Goal: Information Seeking & Learning: Learn about a topic

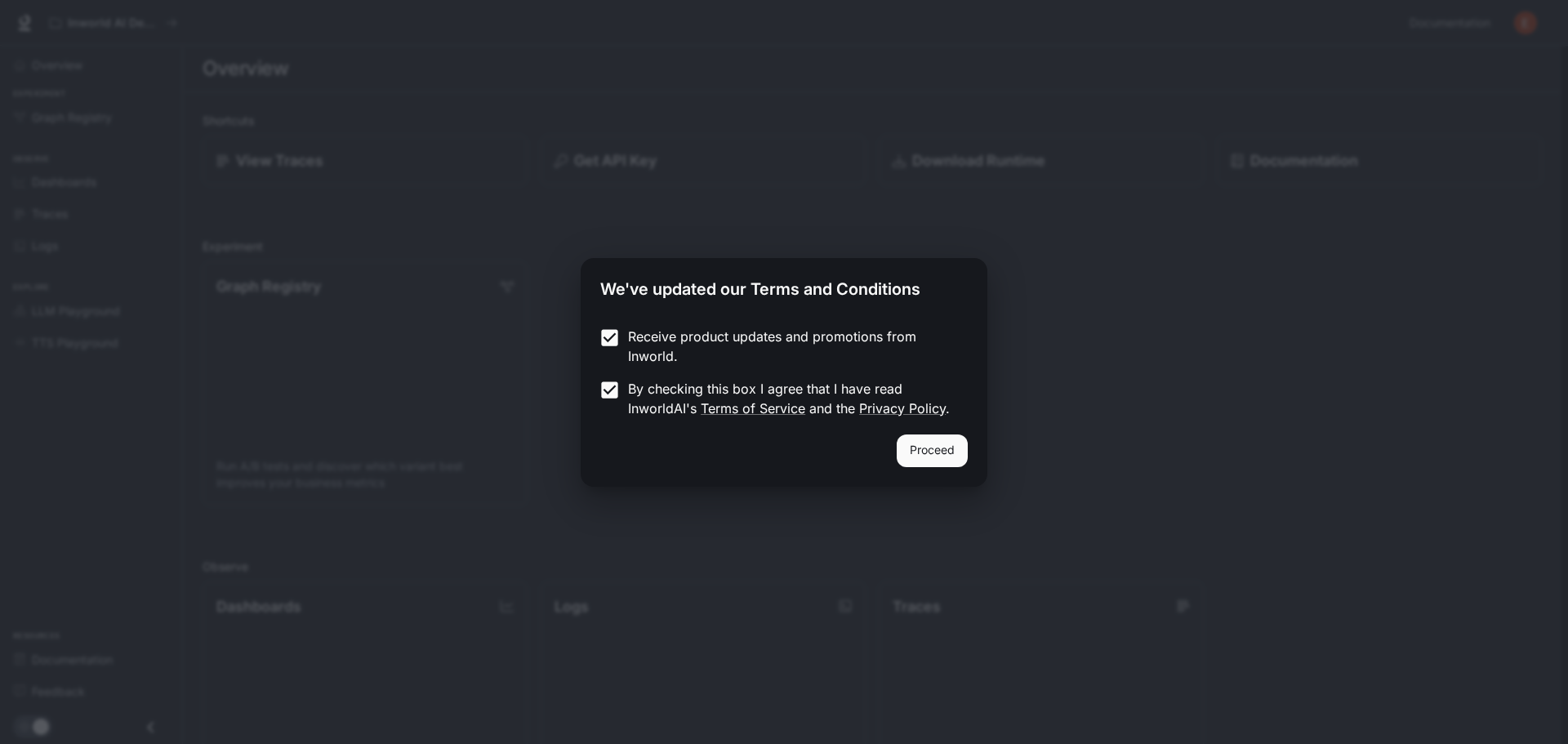
click at [936, 455] on button "Proceed" at bounding box center [932, 451] width 71 height 33
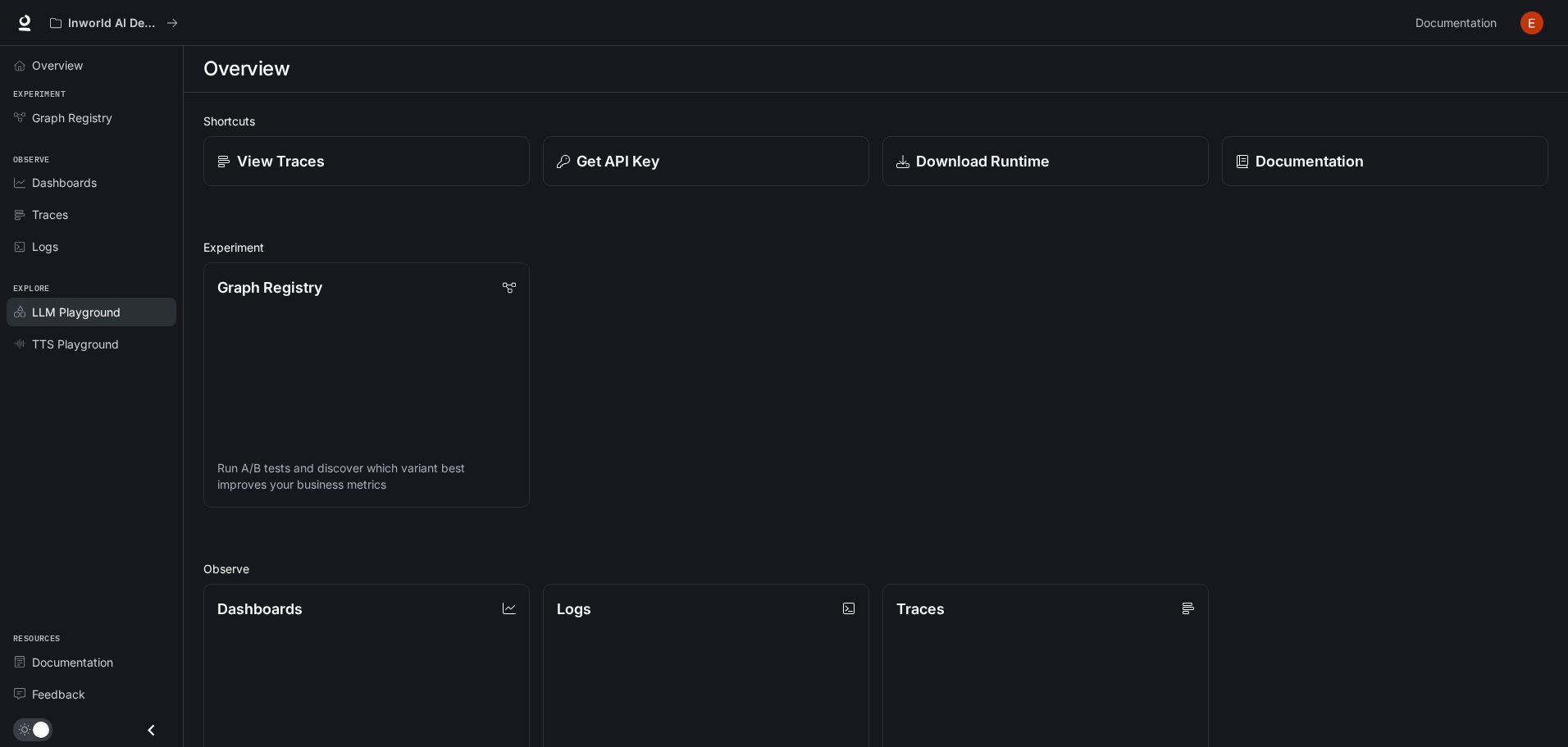
click at [100, 312] on span "LLM Playground" at bounding box center [76, 311] width 89 height 17
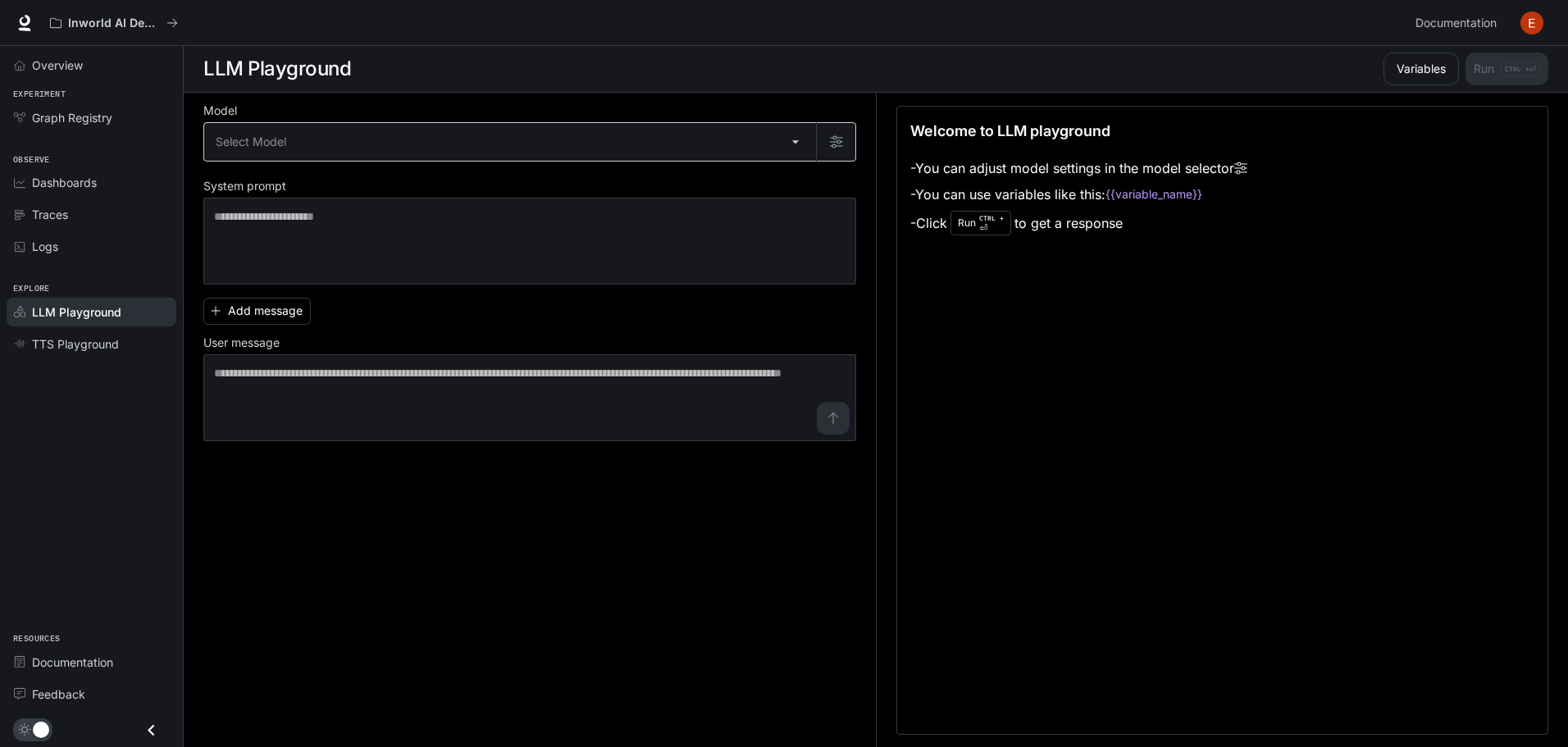
click at [485, 143] on body "Skip to main content Inworld AI Demos Documentation Documentation Portal Overvi…" at bounding box center [784, 374] width 1568 height 748
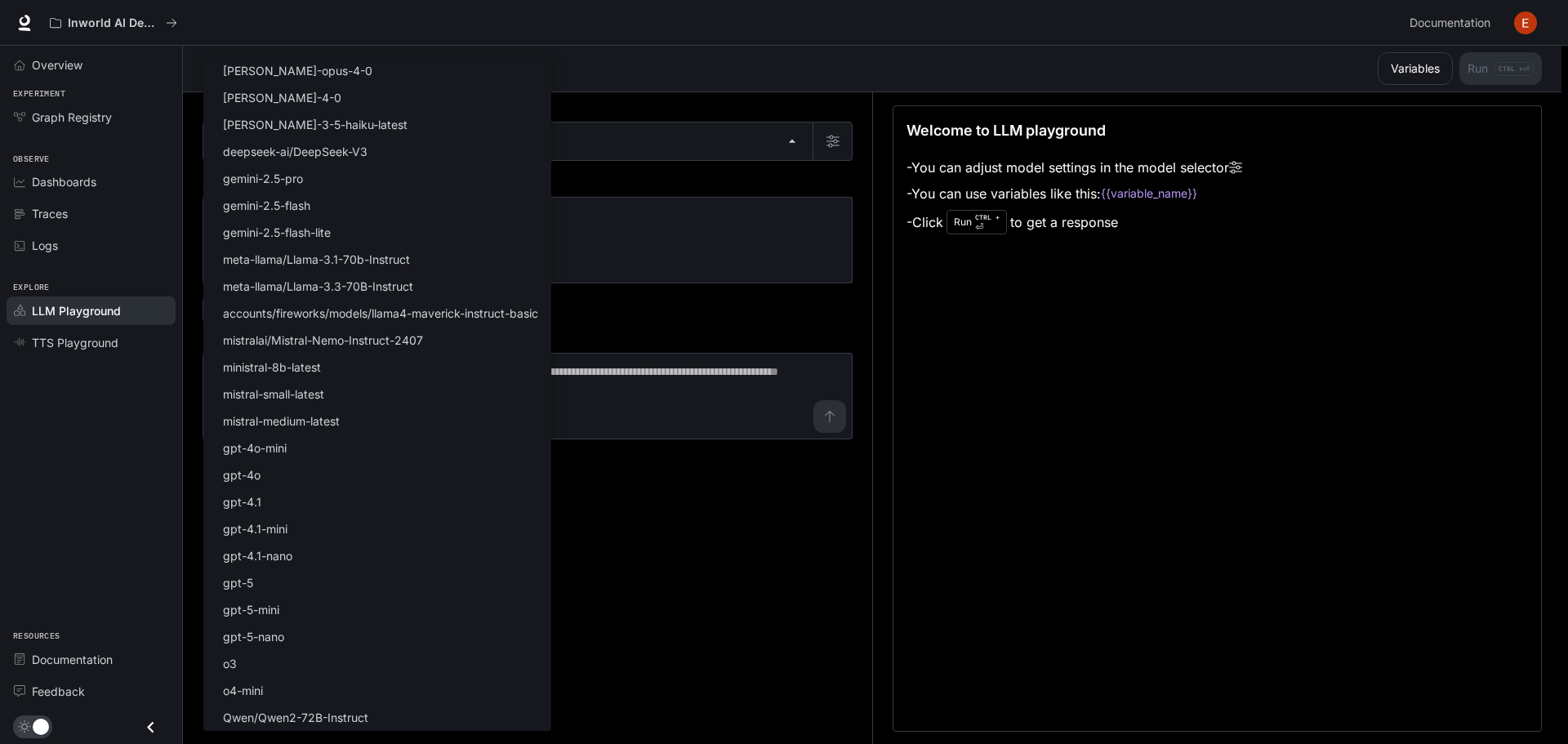
click at [800, 309] on div at bounding box center [784, 372] width 1568 height 744
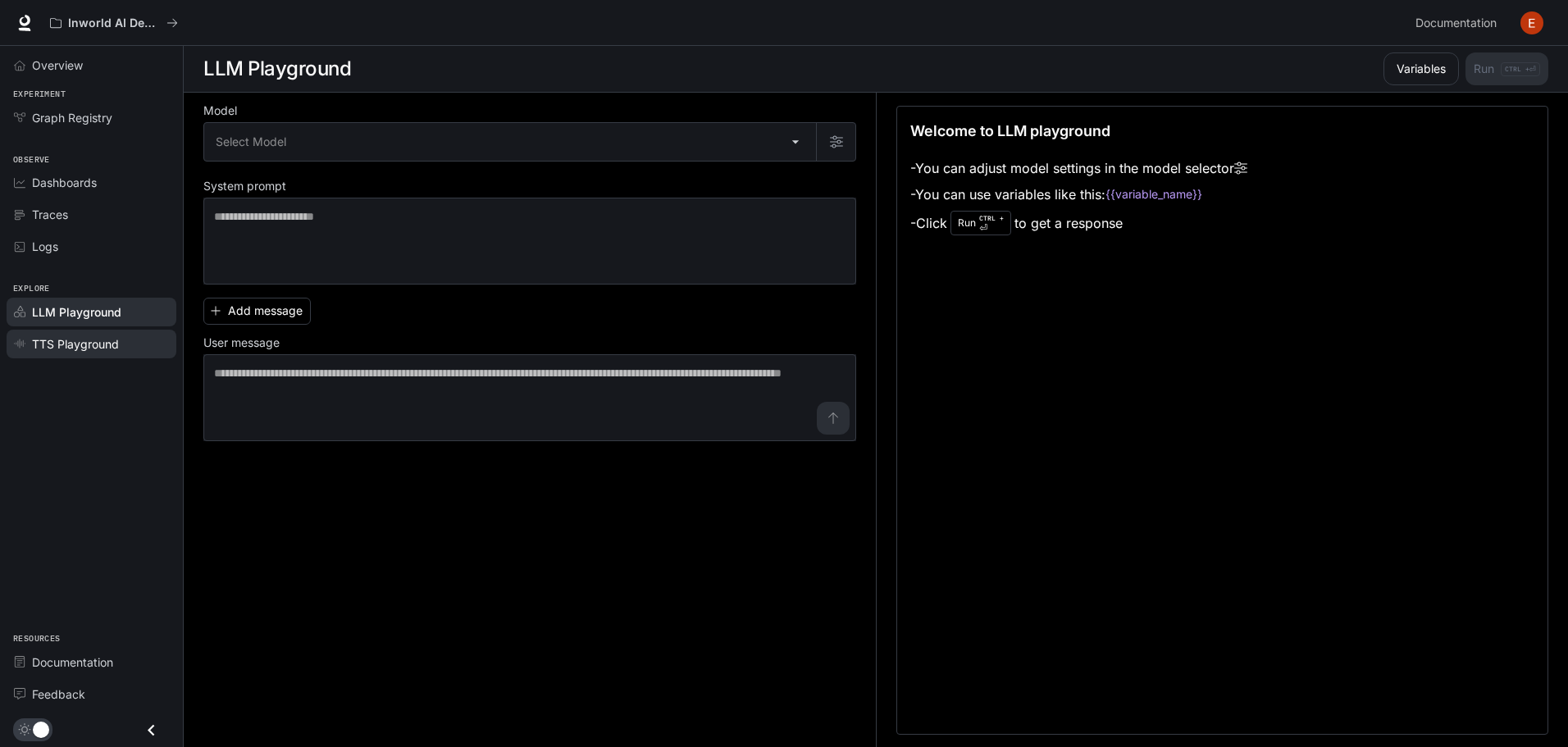
click at [74, 349] on span "TTS Playground" at bounding box center [75, 344] width 87 height 17
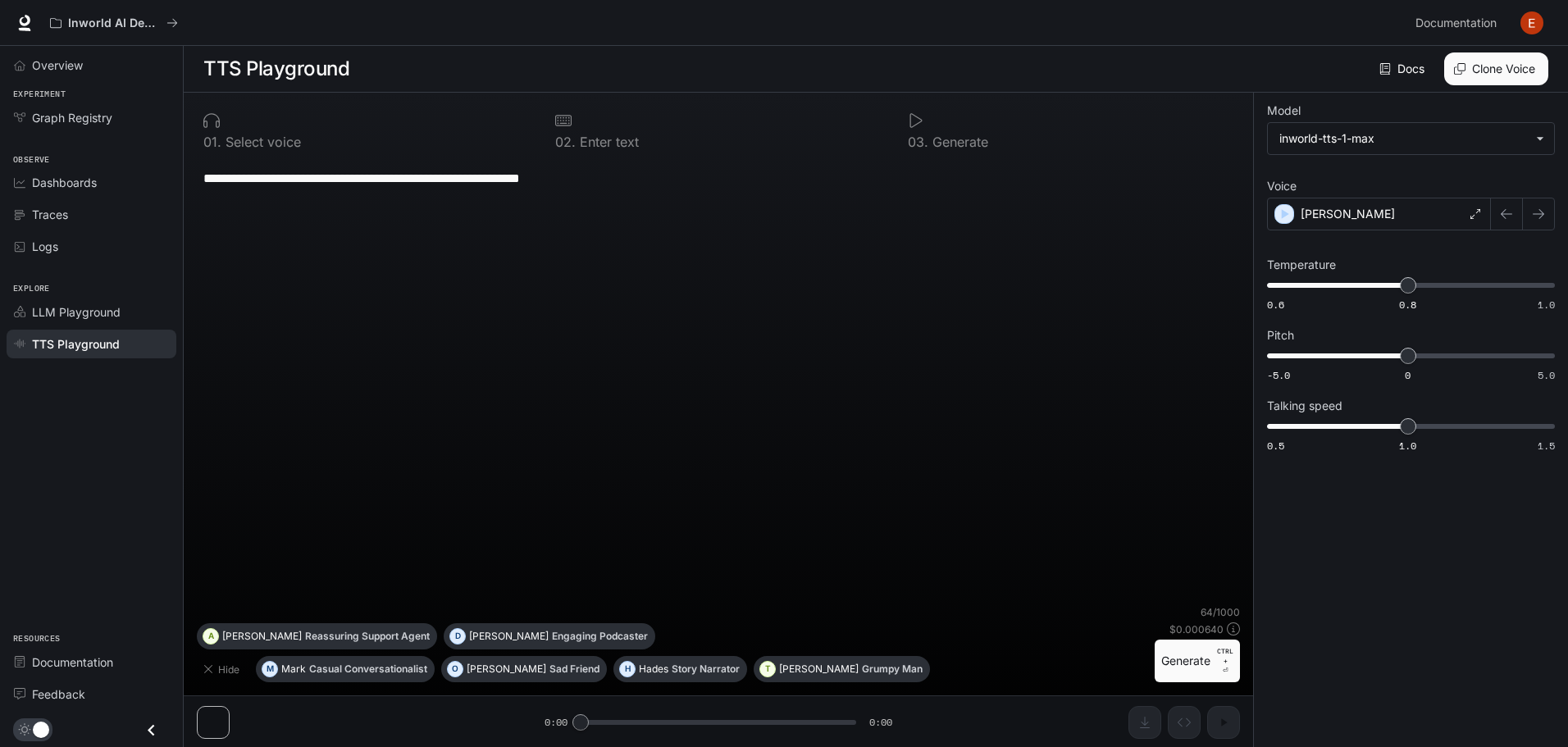
scroll to position [1, 0]
click at [110, 62] on div "Overview" at bounding box center [100, 65] width 137 height 17
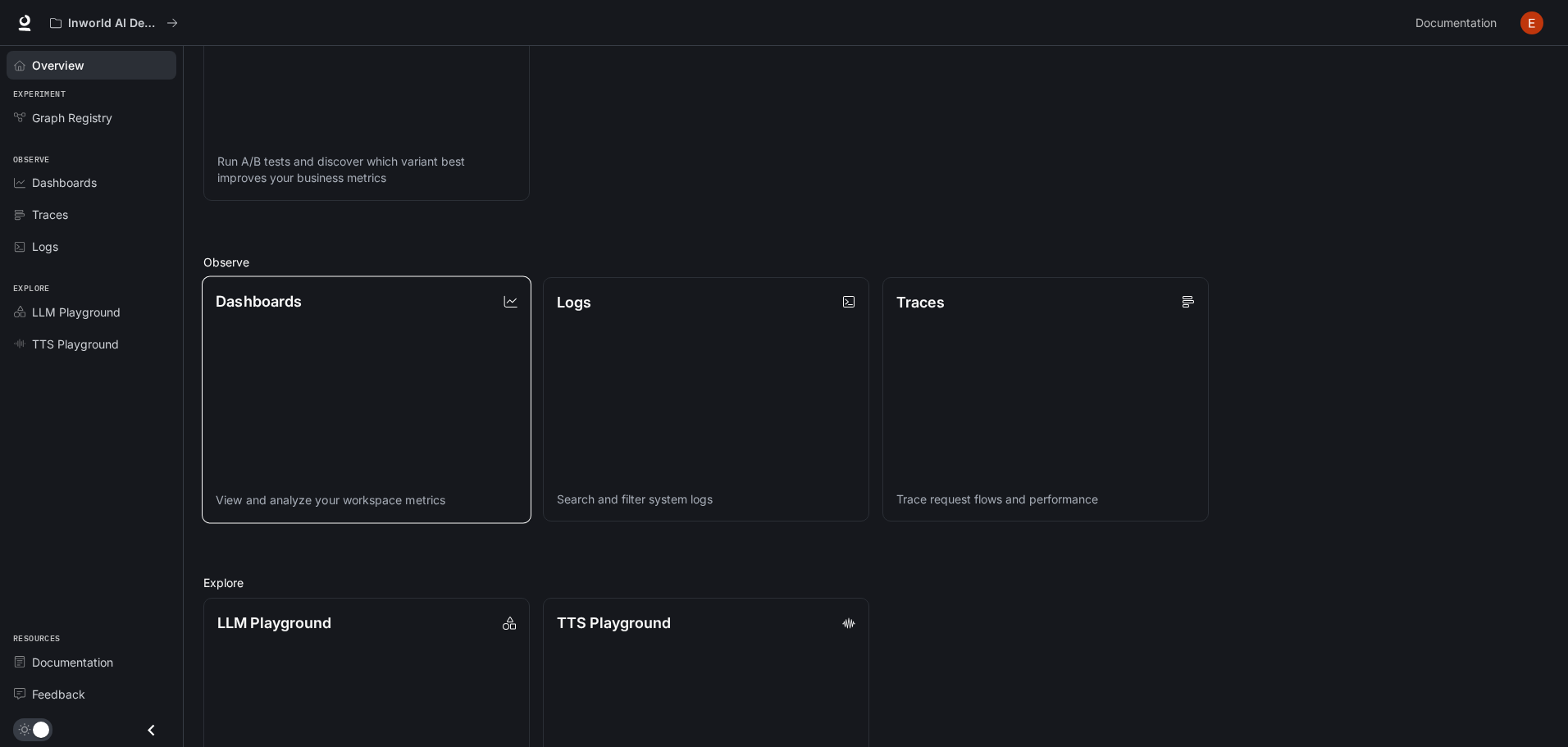
scroll to position [410, 0]
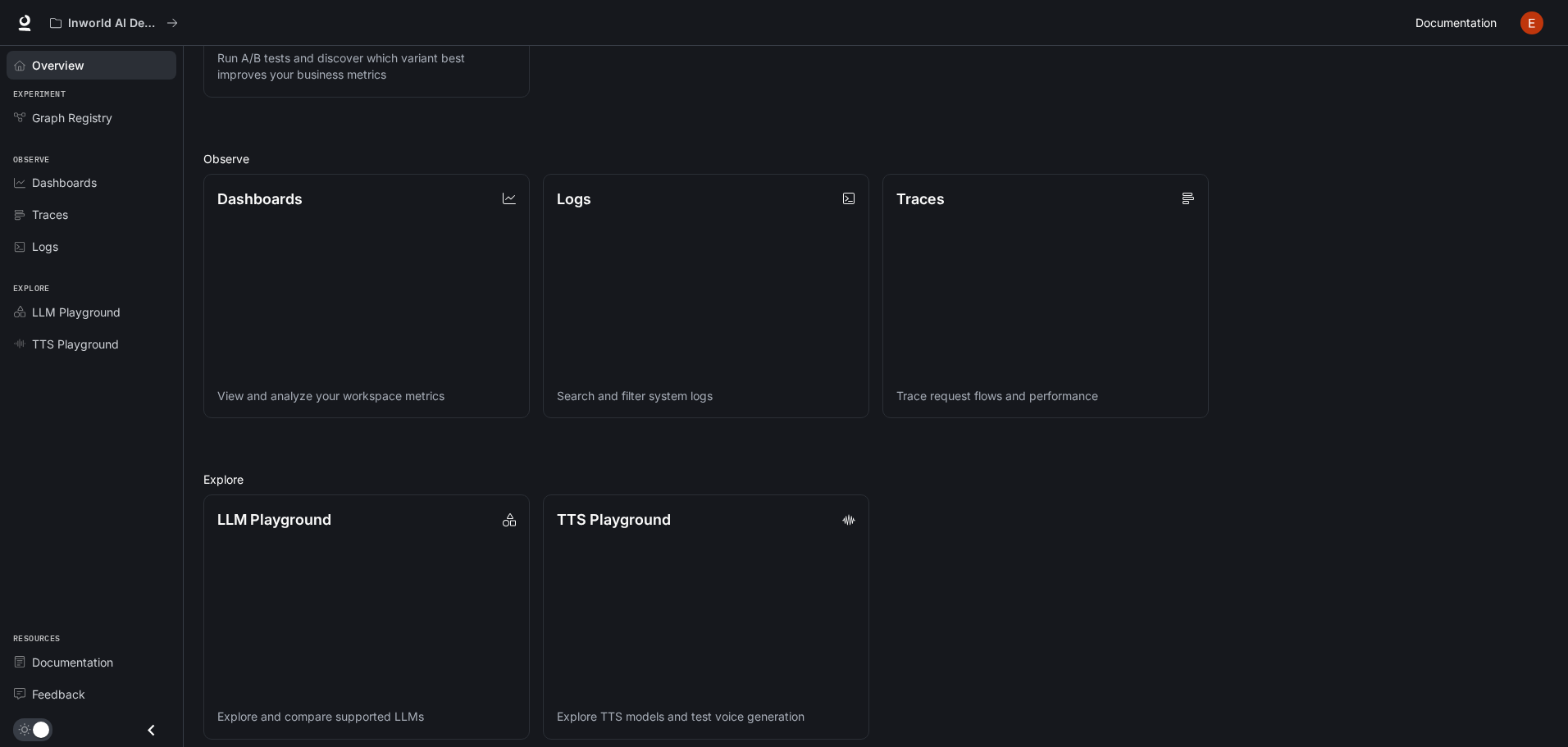
click at [1463, 30] on span "Documentation" at bounding box center [1456, 24] width 81 height 20
